Goal: Register for event/course

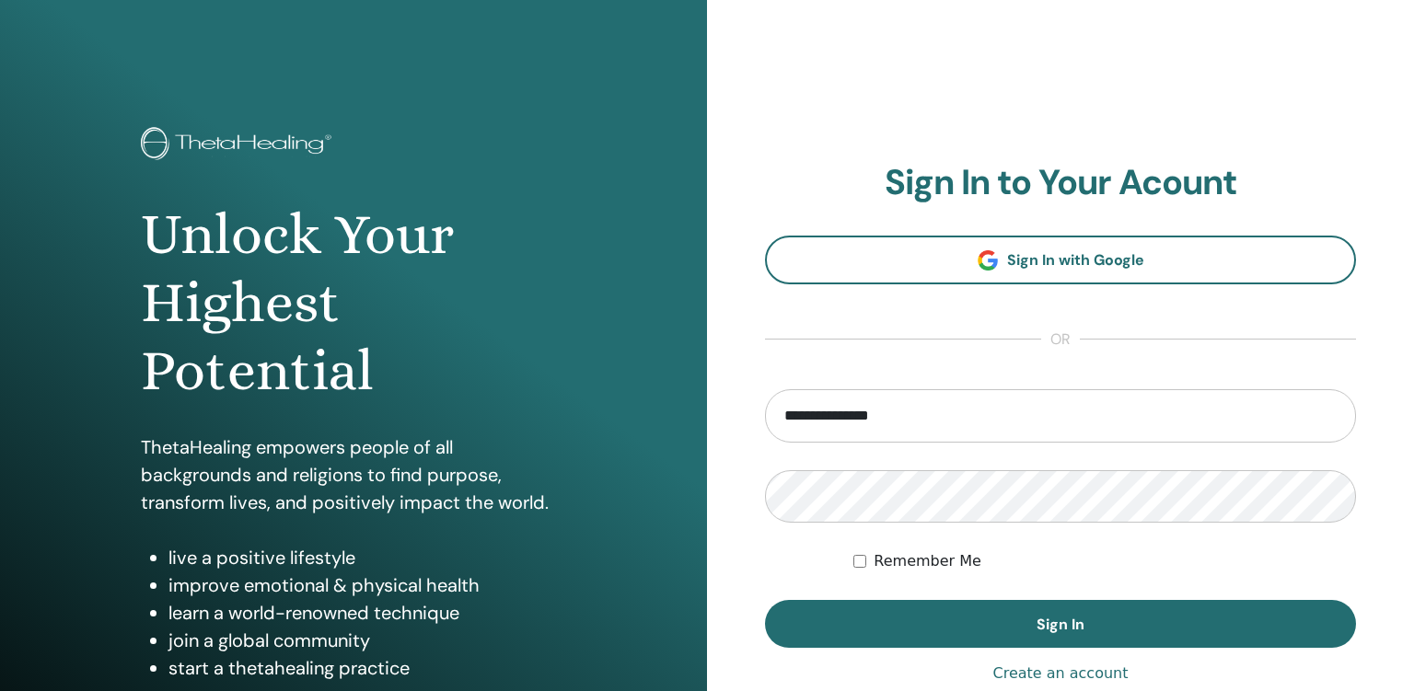
type input "**********"
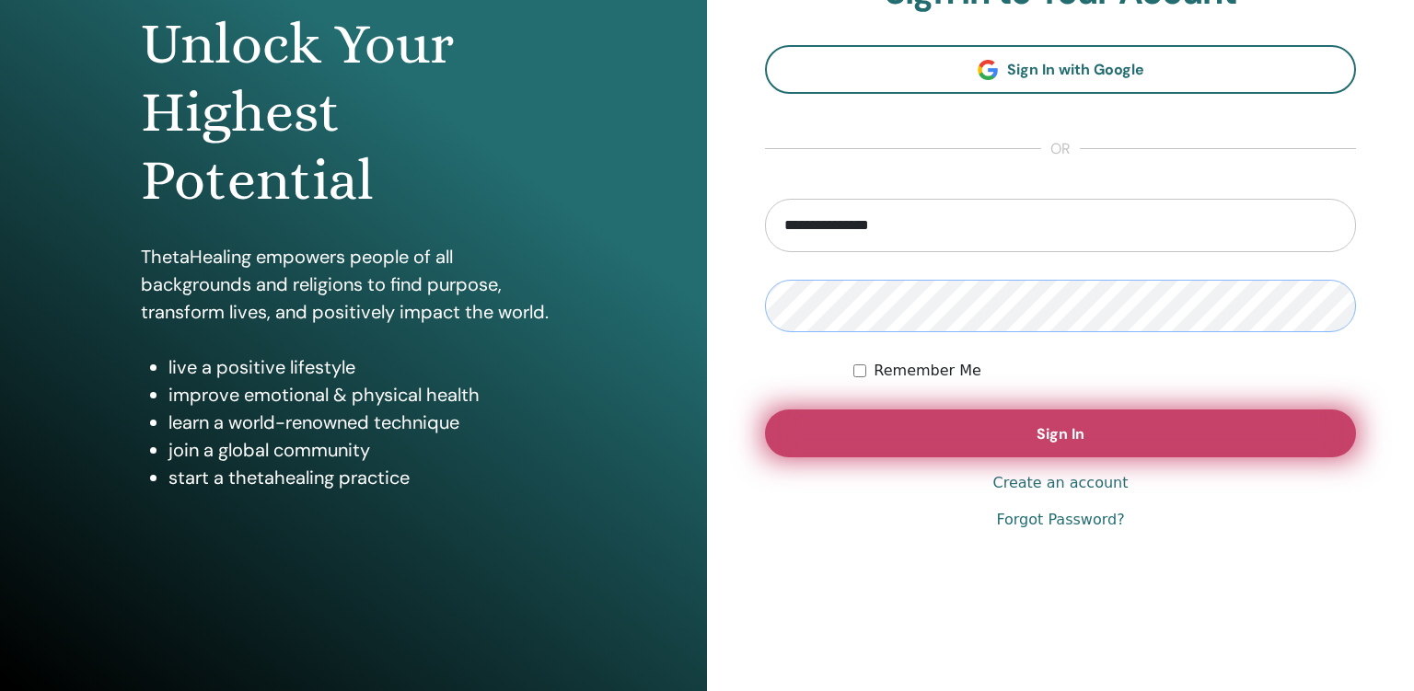
scroll to position [192, 0]
click at [1069, 425] on span "Sign In" at bounding box center [1061, 433] width 48 height 19
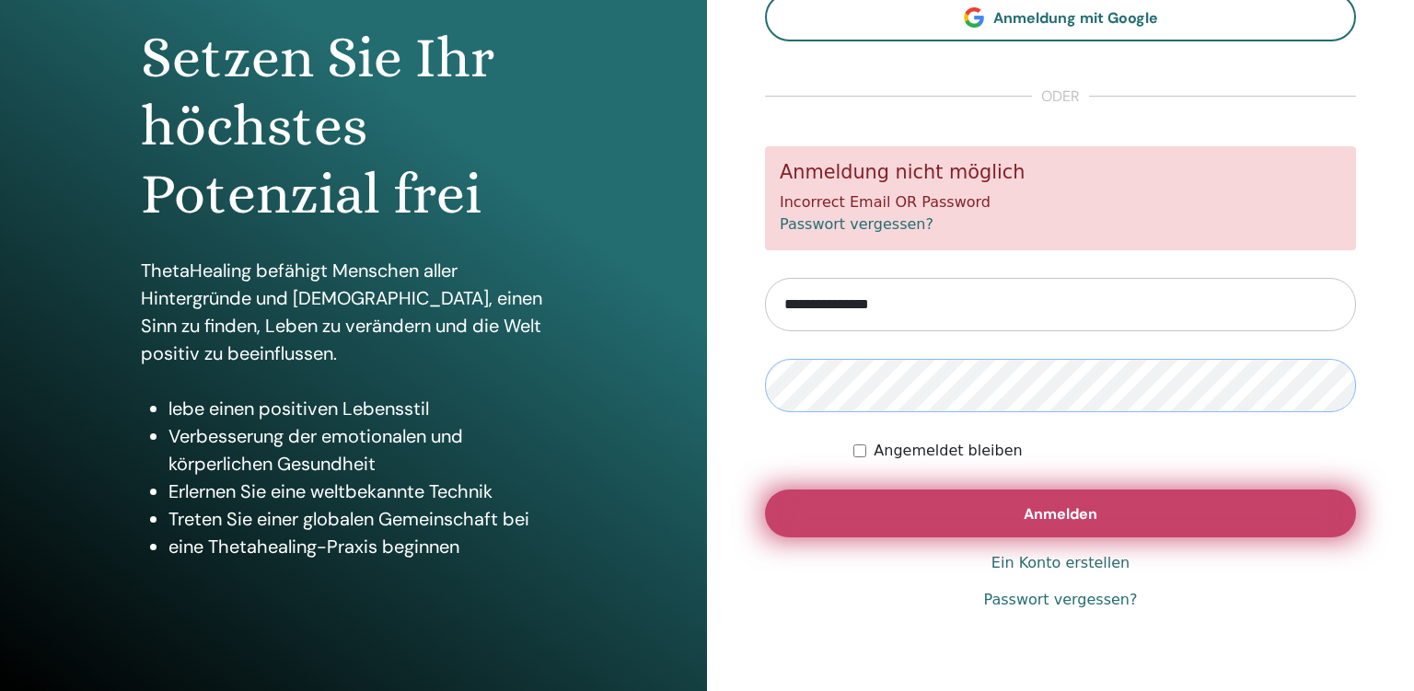
scroll to position [192, 0]
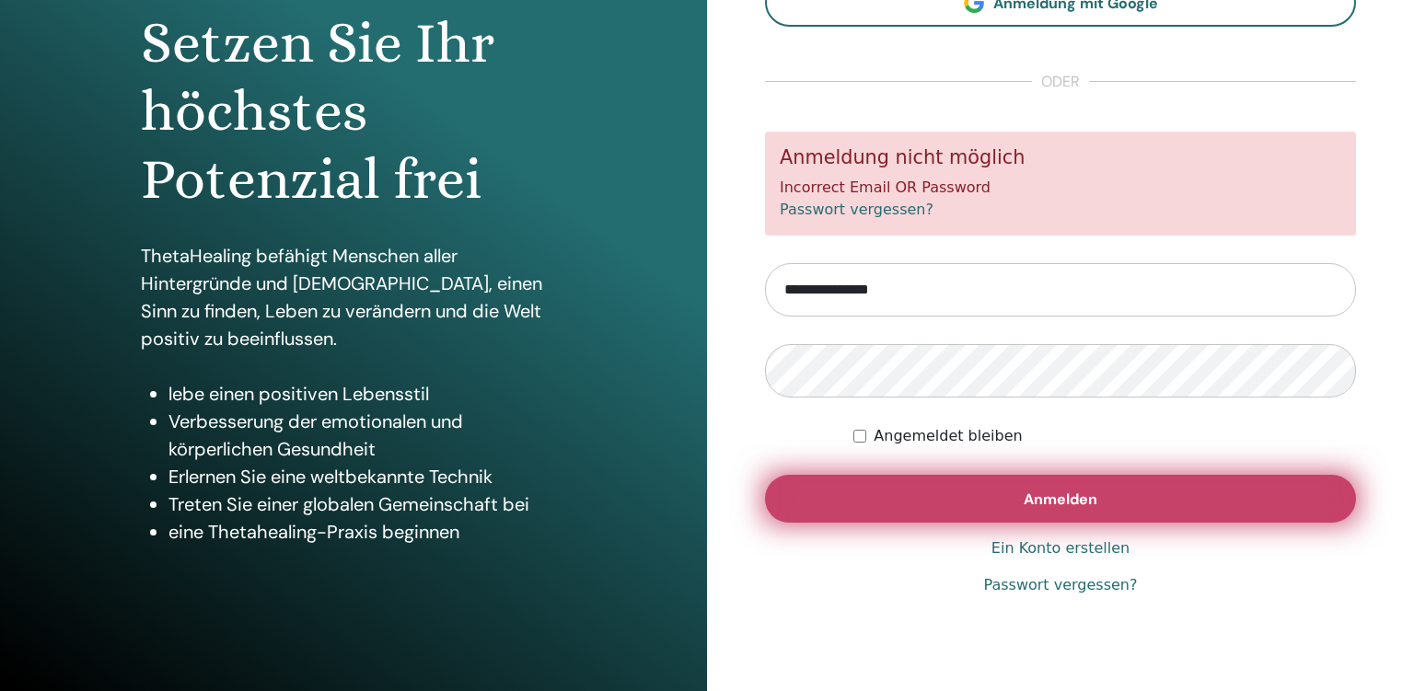
click at [1074, 497] on span "Anmelden" at bounding box center [1061, 499] width 74 height 19
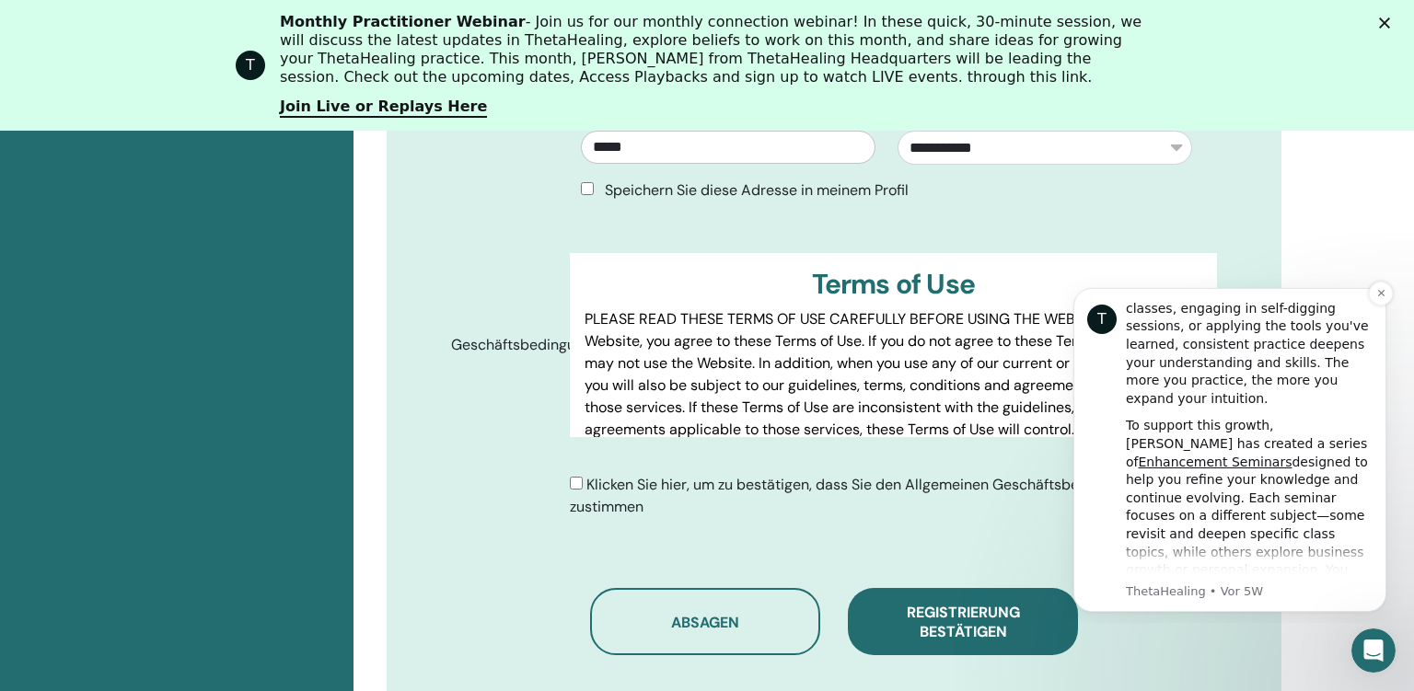
scroll to position [357, 0]
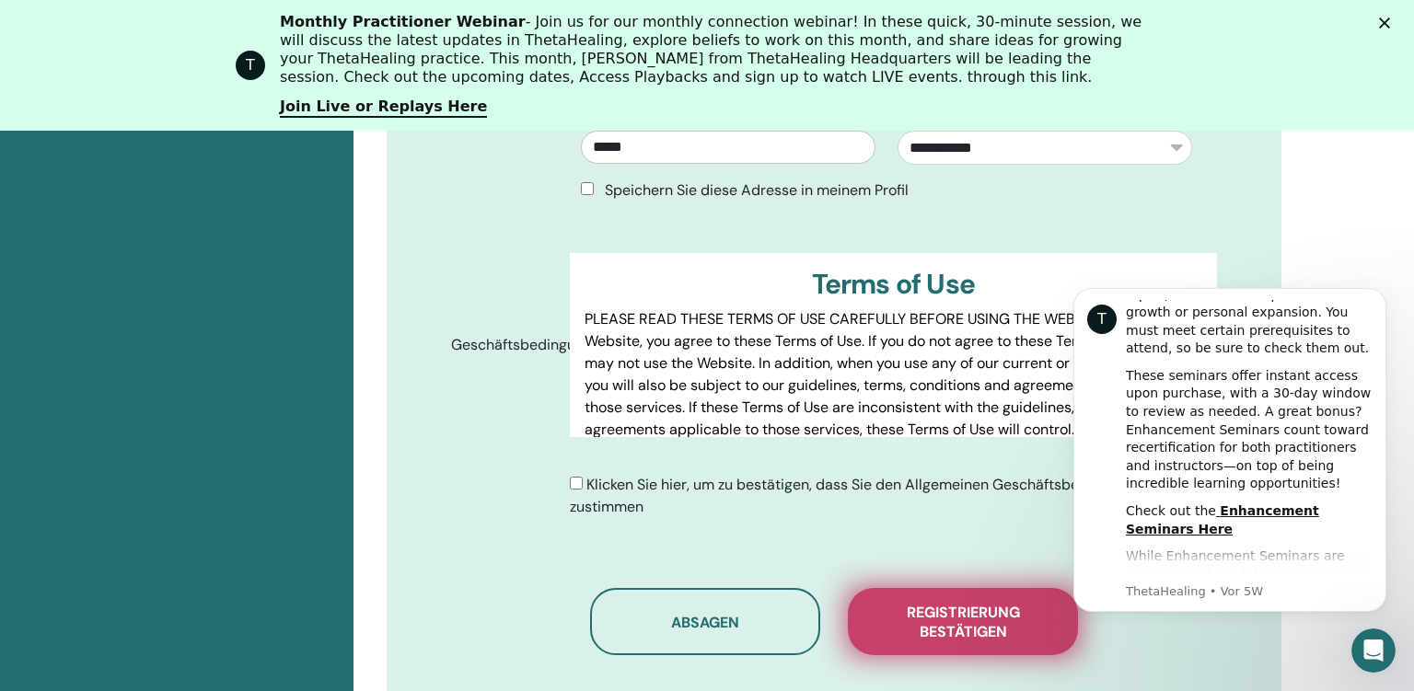
click at [950, 609] on span "Registrierung bestätigen" at bounding box center [963, 622] width 184 height 39
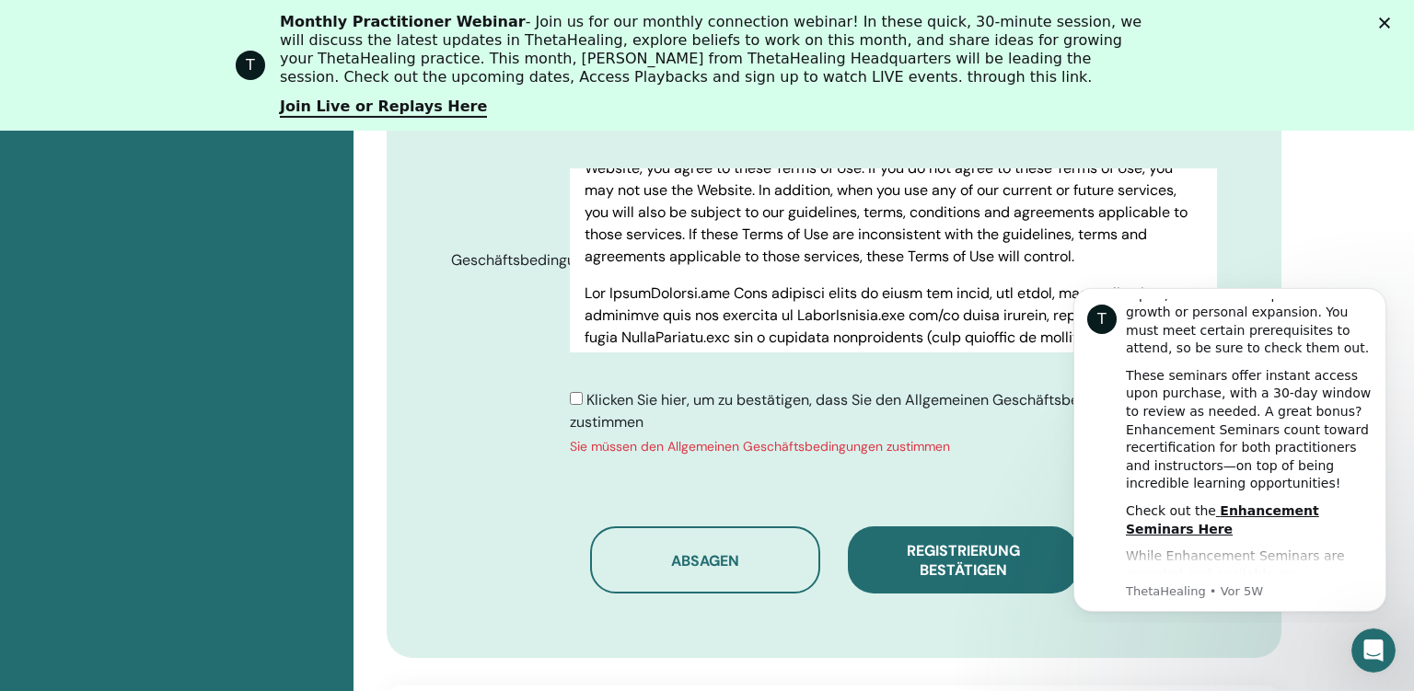
scroll to position [1211, 0]
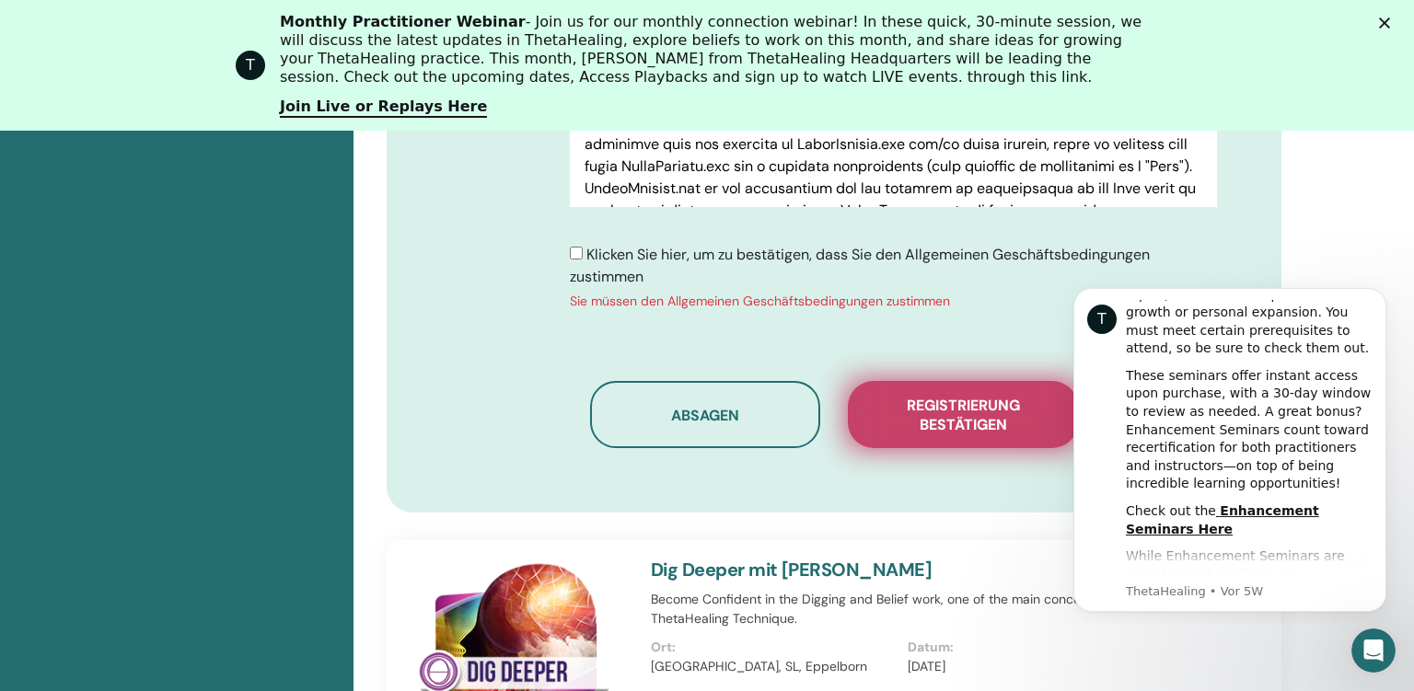
click at [970, 403] on span "Registrierung bestätigen" at bounding box center [963, 415] width 184 height 39
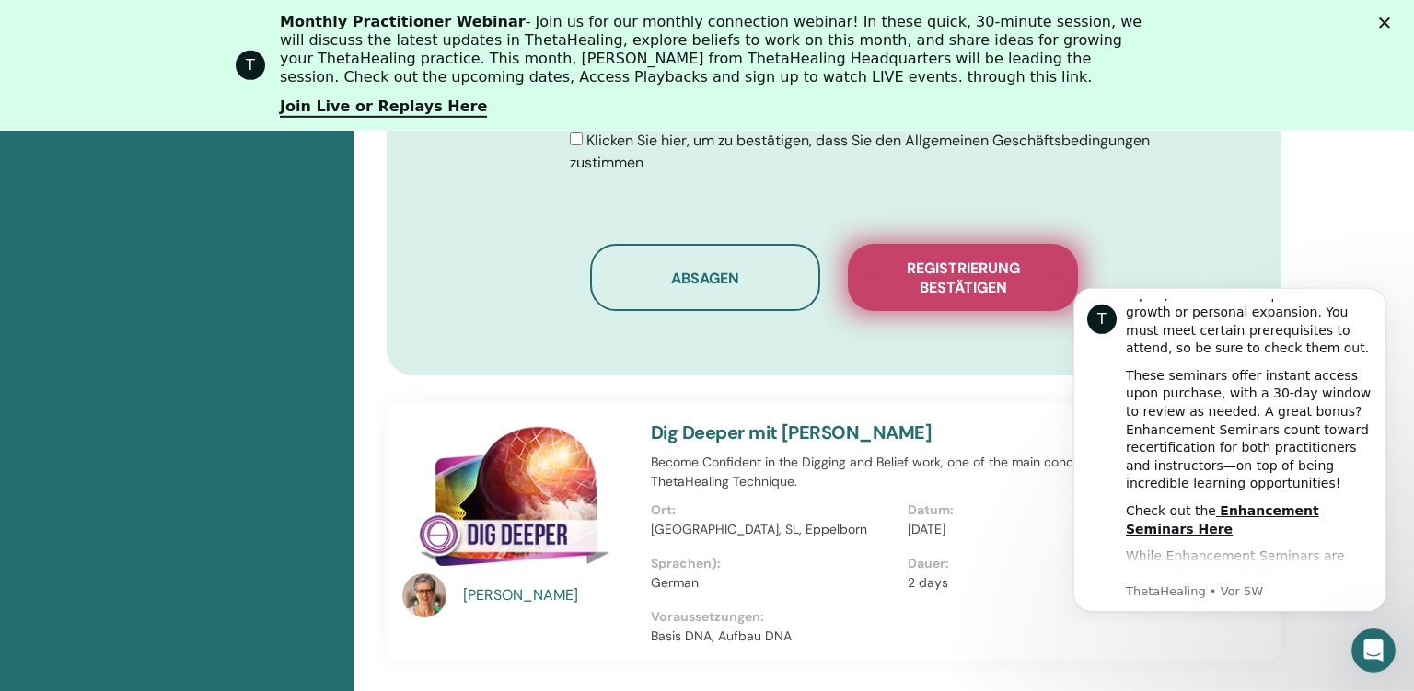
scroll to position [1307, 0]
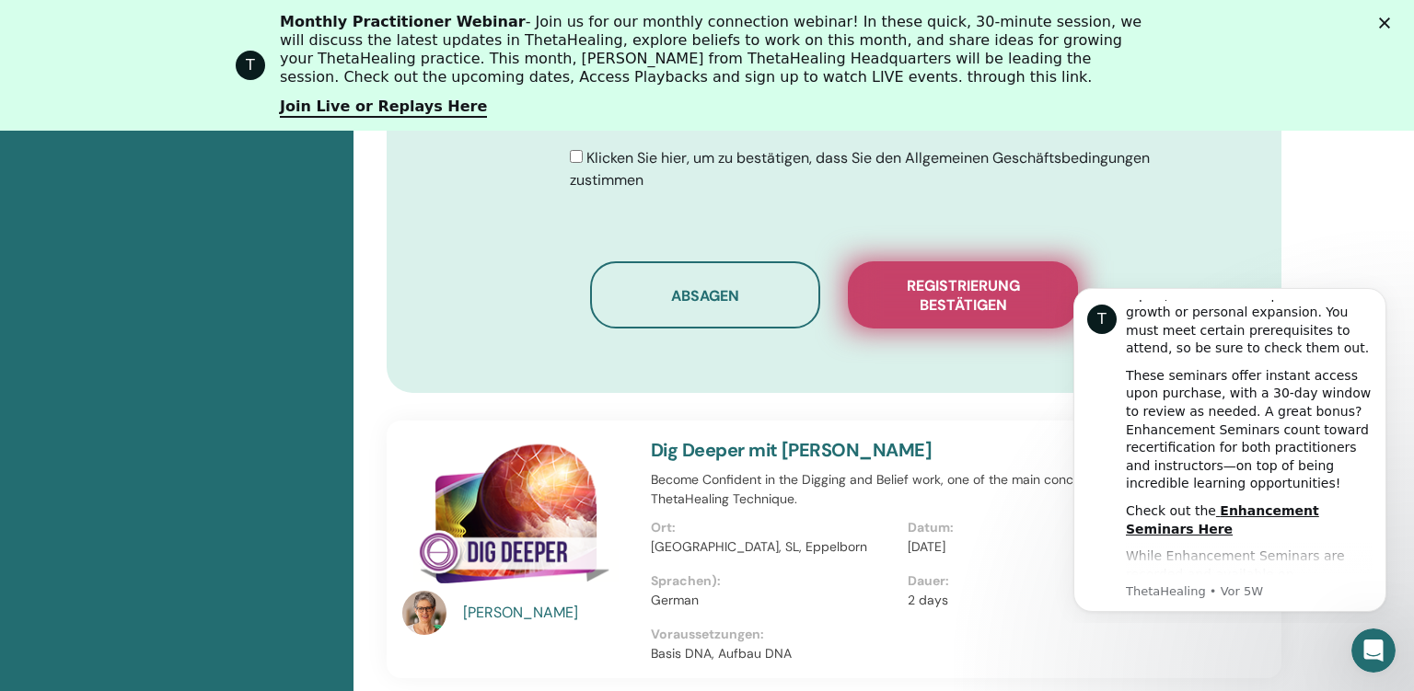
click at [969, 296] on span "Registrierung bestätigen" at bounding box center [963, 295] width 184 height 39
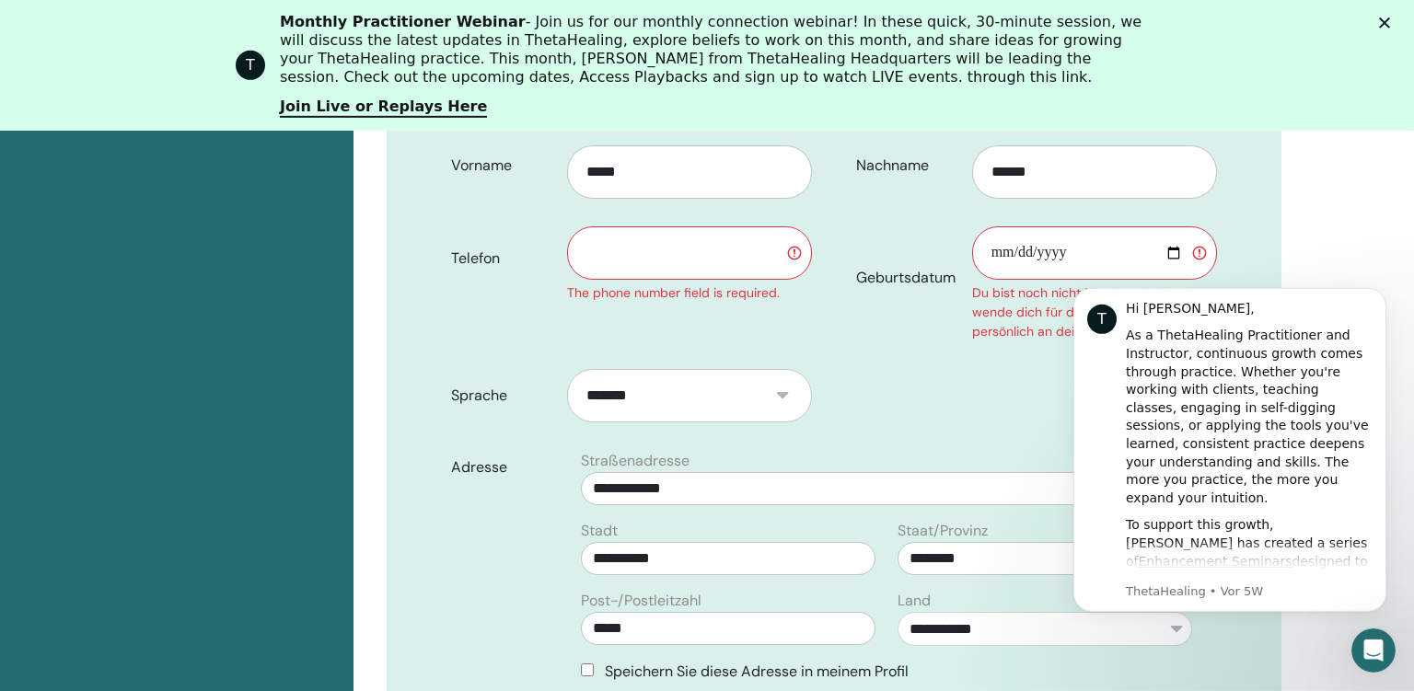
scroll to position [335, 0]
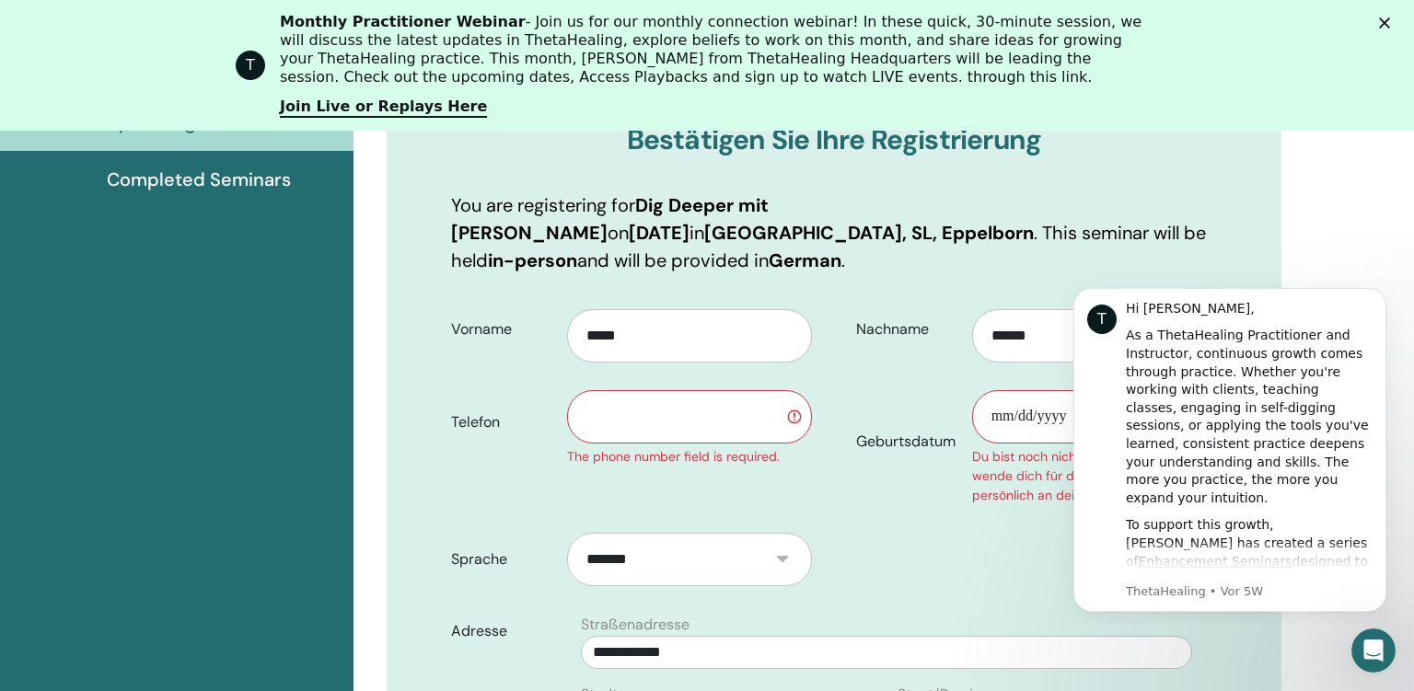
click at [1050, 414] on input "Geburtsdatum" at bounding box center [1094, 416] width 245 height 53
click at [1001, 423] on input "Geburtsdatum" at bounding box center [1094, 416] width 245 height 53
type input "**********"
click at [707, 418] on input "text" at bounding box center [689, 416] width 245 height 53
type input "**********"
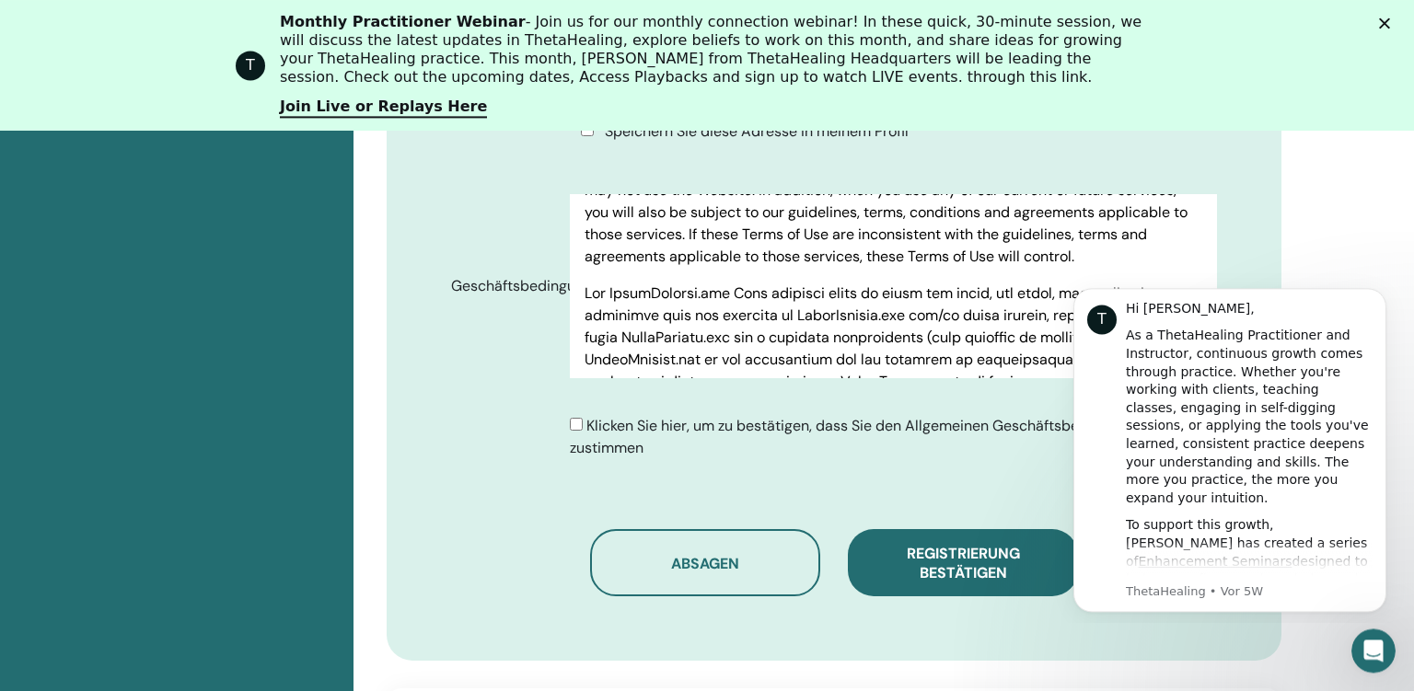
scroll to position [1113, 0]
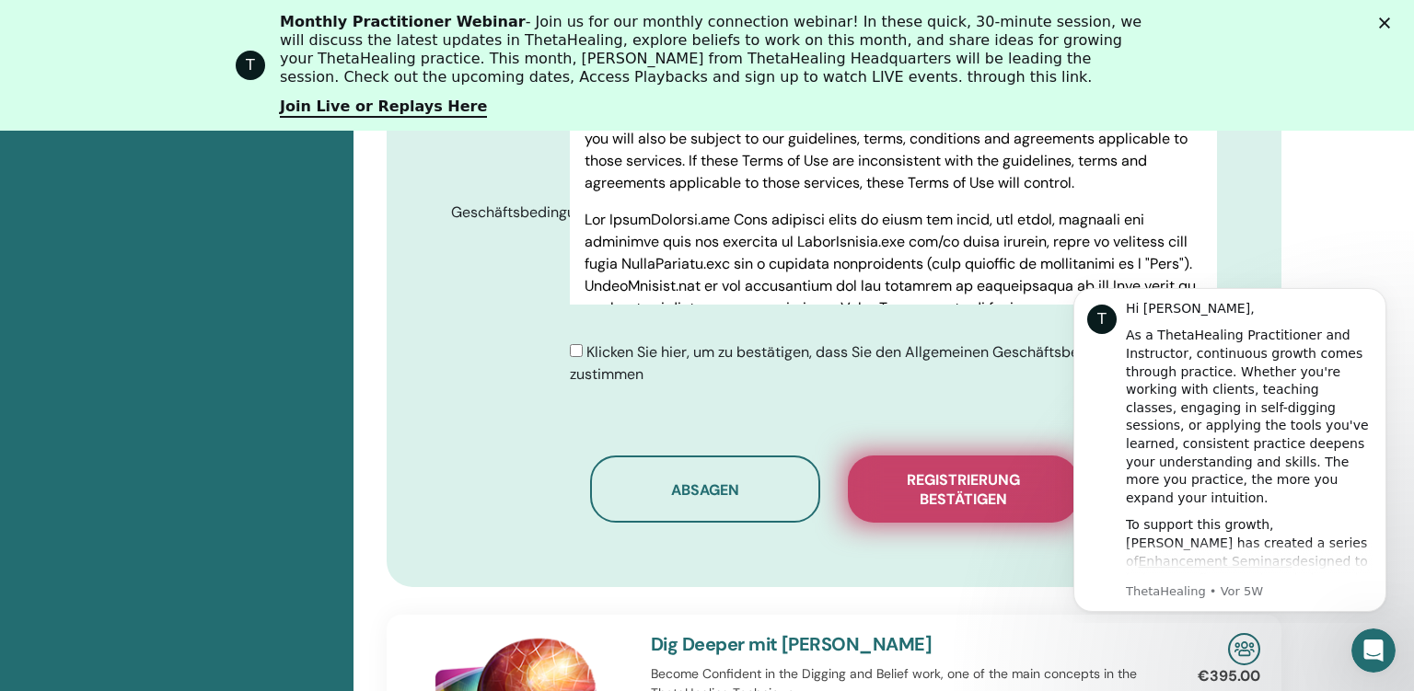
click at [950, 490] on span "Registrierung bestätigen" at bounding box center [963, 489] width 184 height 39
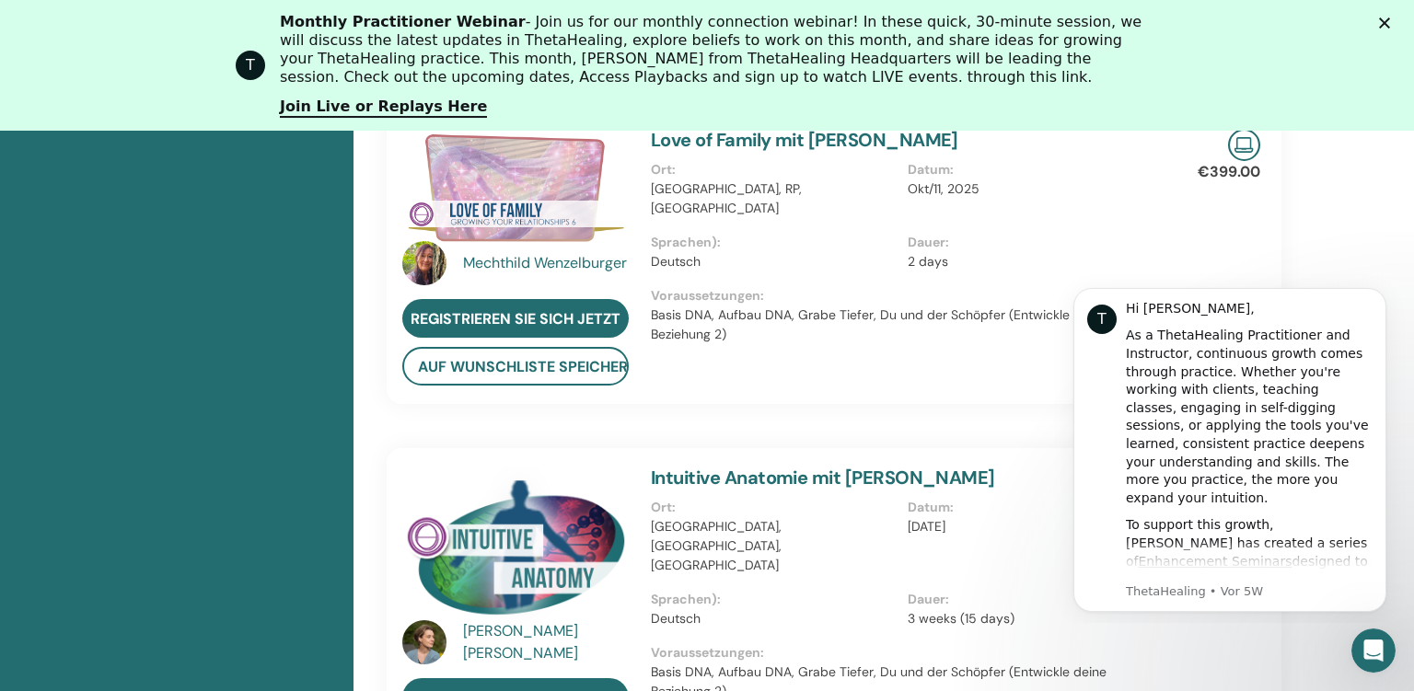
scroll to position [1020, 0]
